Goal: Information Seeking & Learning: Understand process/instructions

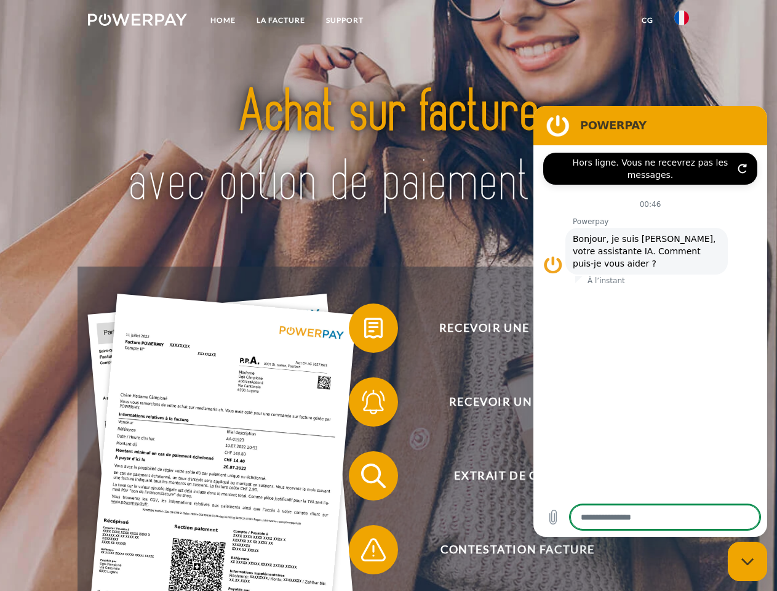
click at [137, 22] on img at bounding box center [137, 20] width 99 height 12
click at [682, 22] on img at bounding box center [682, 17] width 15 height 15
click at [648, 20] on link "CG" at bounding box center [648, 20] width 33 height 22
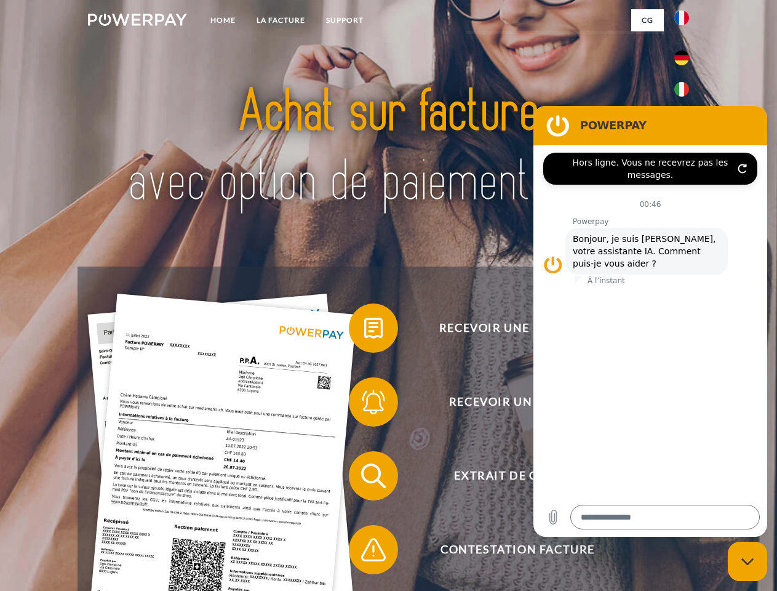
click at [364, 331] on span at bounding box center [355, 328] width 62 height 62
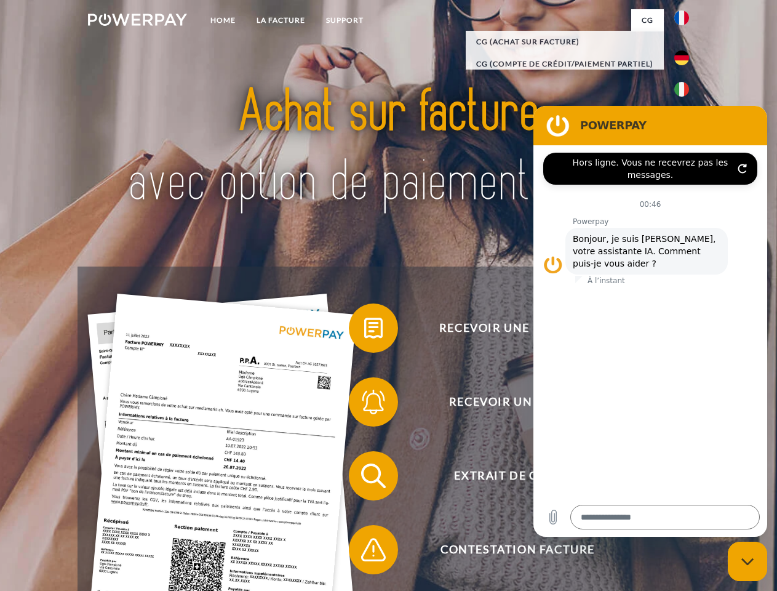
click at [364, 404] on span at bounding box center [355, 402] width 62 height 62
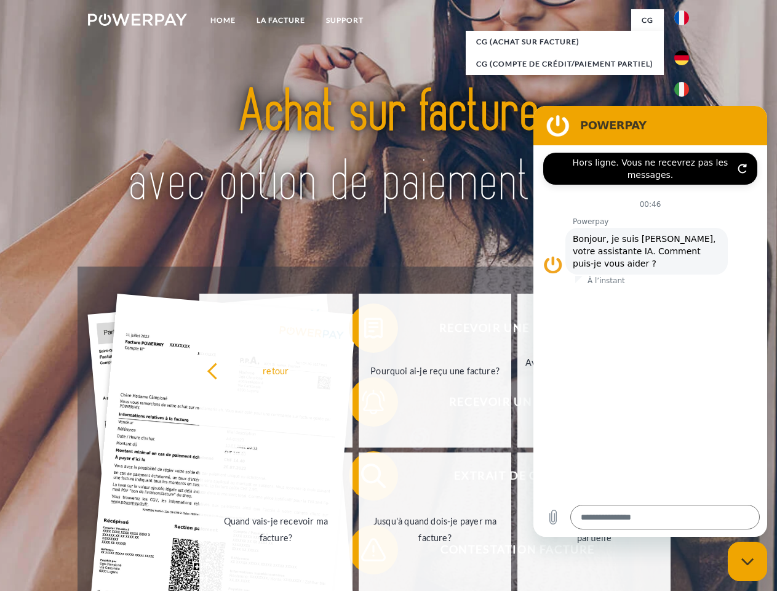
click at [364, 478] on link "Jusqu'à quand dois-je payer ma facture?" at bounding box center [435, 529] width 153 height 154
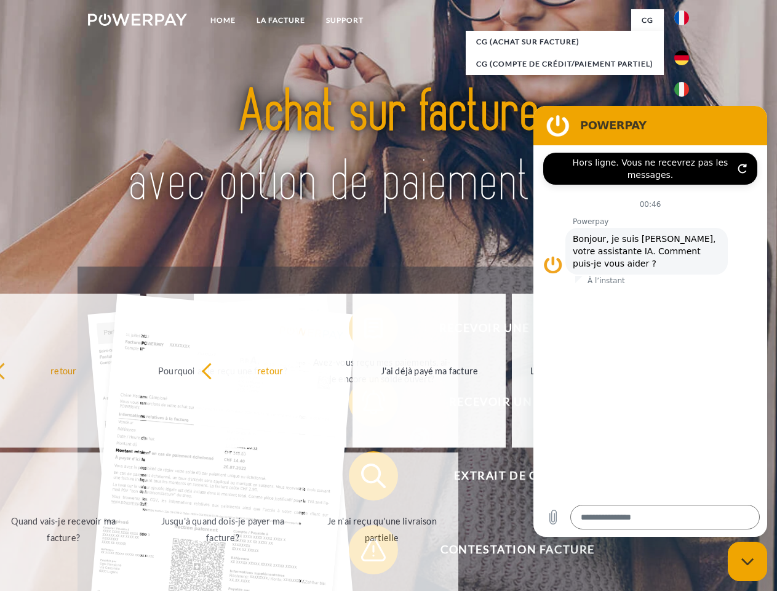
click at [364, 552] on span at bounding box center [355, 550] width 62 height 62
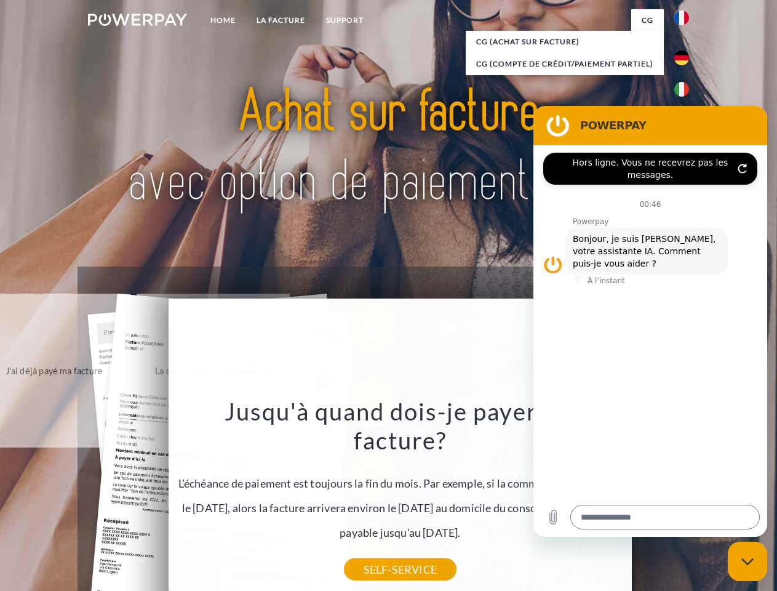
click at [748, 561] on icon "Fermer la fenêtre de messagerie" at bounding box center [748, 562] width 13 height 8
type textarea "*"
